Goal: Find specific page/section: Find specific page/section

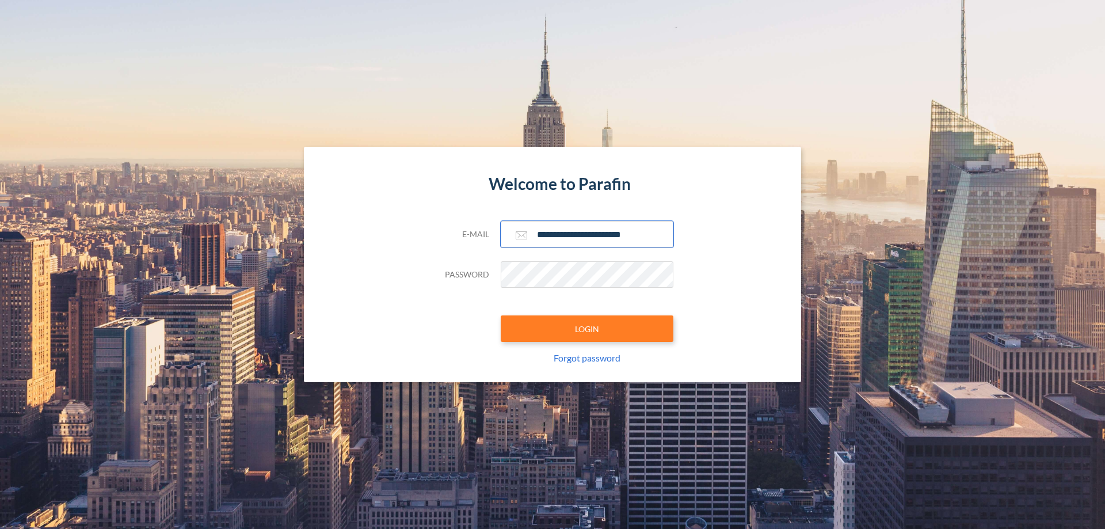
type input "**********"
click at [587, 329] on button "LOGIN" at bounding box center [587, 328] width 173 height 26
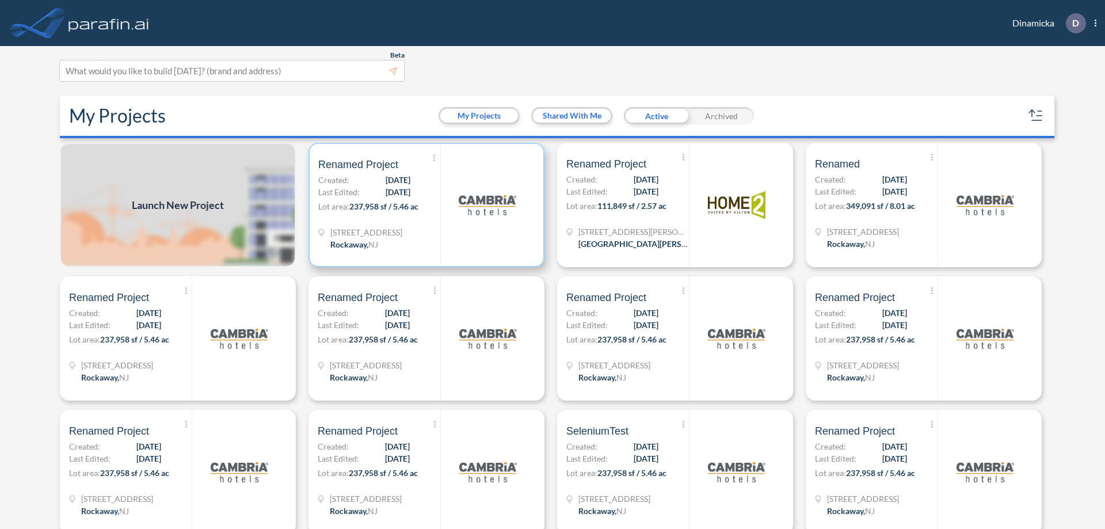
scroll to position [3, 0]
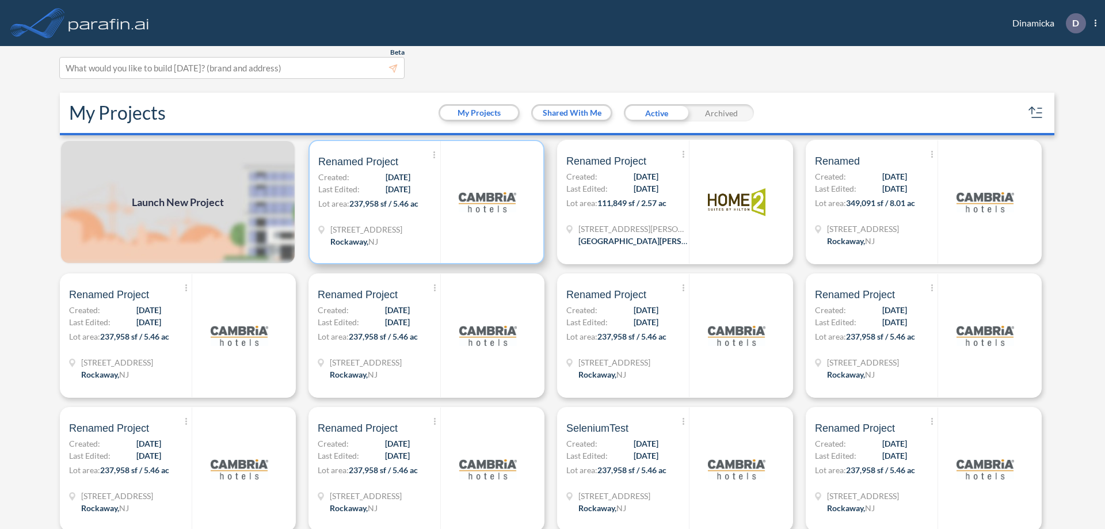
click at [424, 202] on p "Lot area: 237,958 sf / 5.46 ac" at bounding box center [379, 205] width 122 height 17
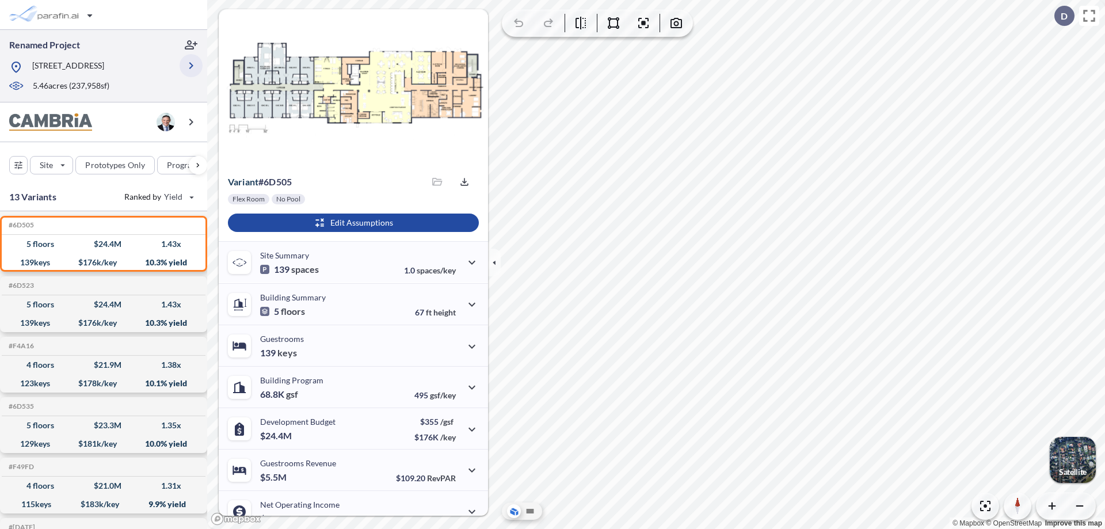
click at [191, 66] on icon "button" at bounding box center [191, 66] width 14 height 14
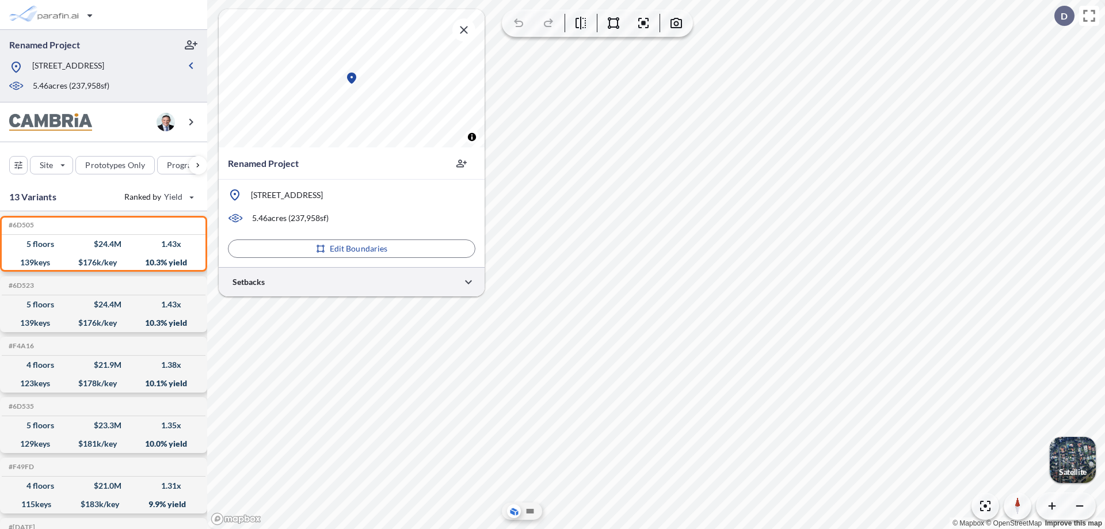
click at [352, 282] on div at bounding box center [352, 281] width 266 height 29
